Goal: Find specific page/section: Find specific page/section

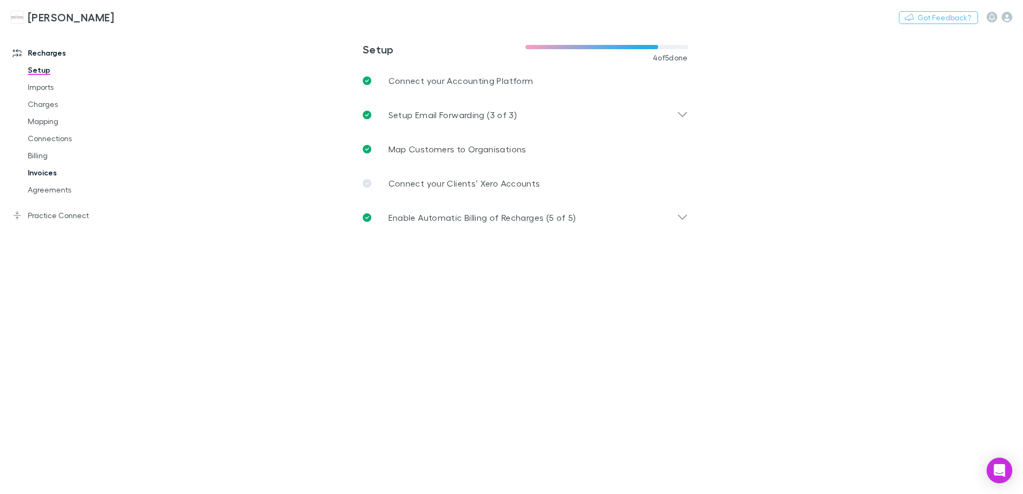
click at [50, 176] on link "Invoices" at bounding box center [80, 172] width 127 height 17
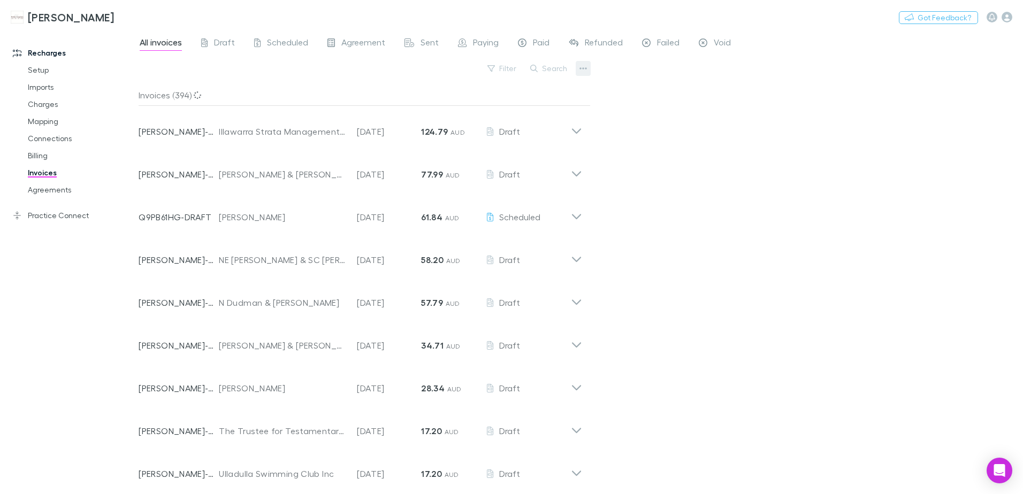
click at [581, 66] on icon "button" at bounding box center [583, 68] width 7 height 9
click at [633, 106] on div at bounding box center [511, 247] width 1023 height 494
click at [536, 68] on icon "button" at bounding box center [533, 68] width 7 height 7
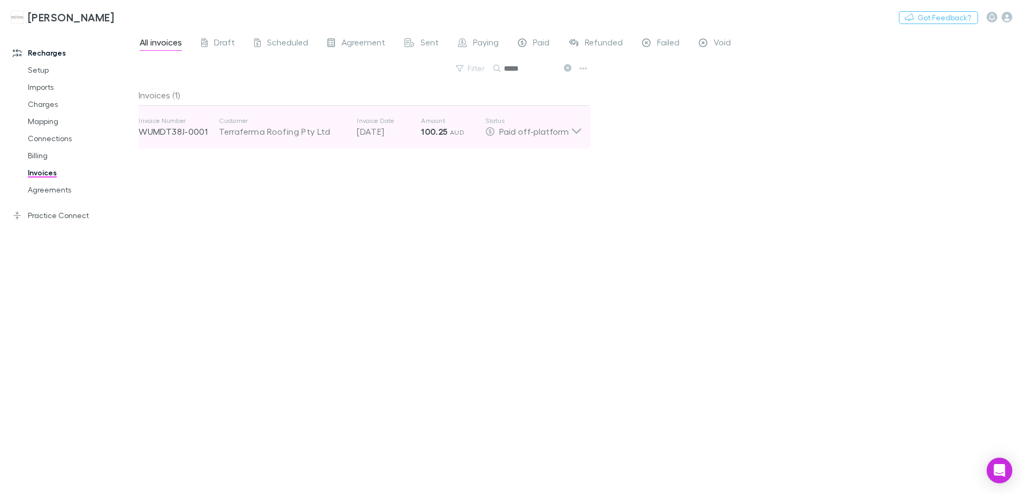
type input "*****"
click at [453, 131] on span "AUD" at bounding box center [457, 132] width 14 height 8
